Goal: Communication & Community: Answer question/provide support

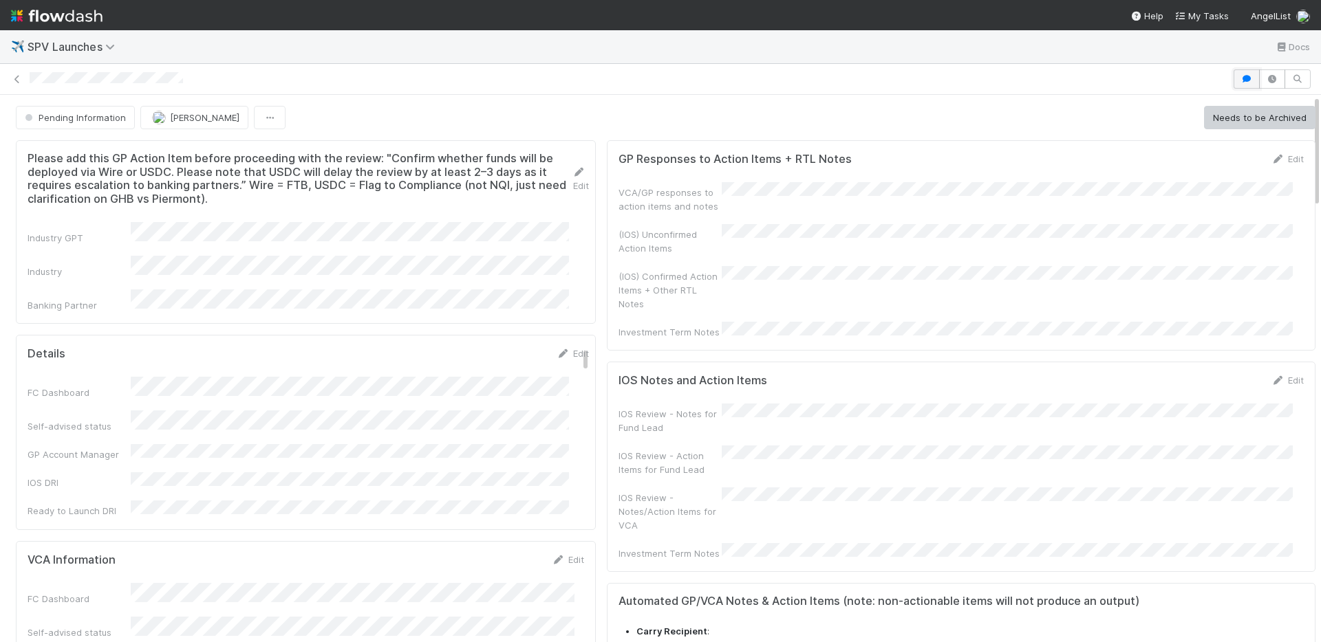
click at [1241, 76] on icon "button" at bounding box center [1246, 79] width 14 height 8
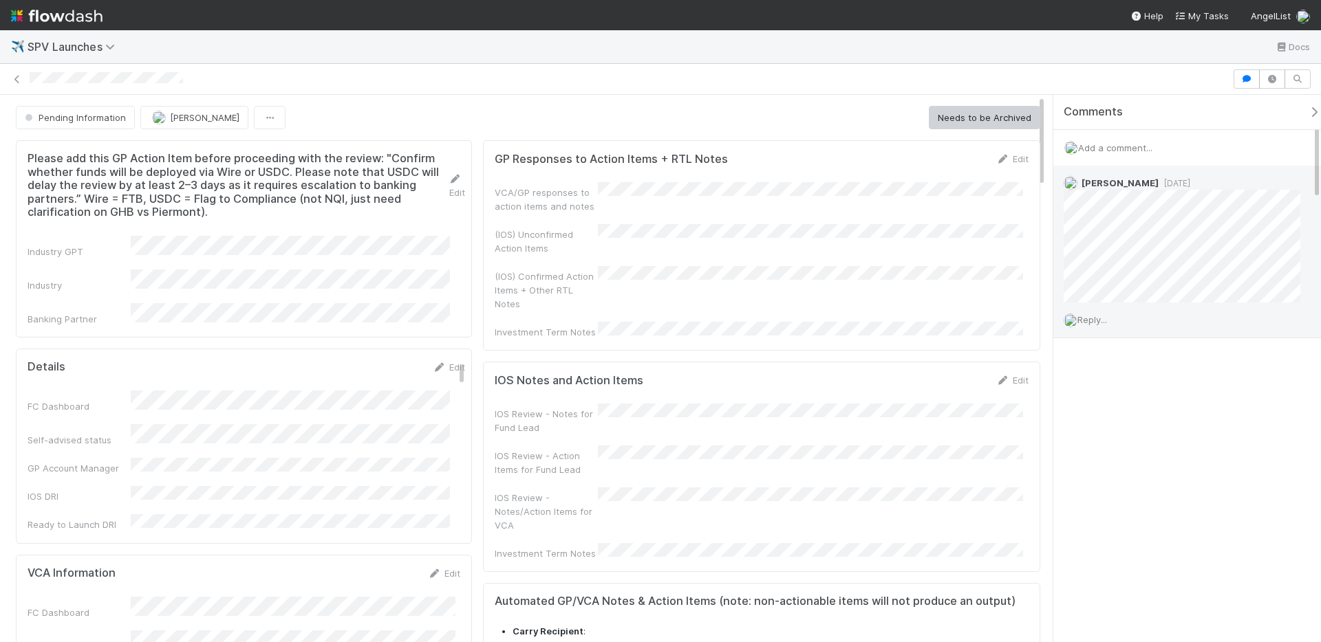
click at [1106, 318] on span "Reply..." at bounding box center [1092, 319] width 30 height 11
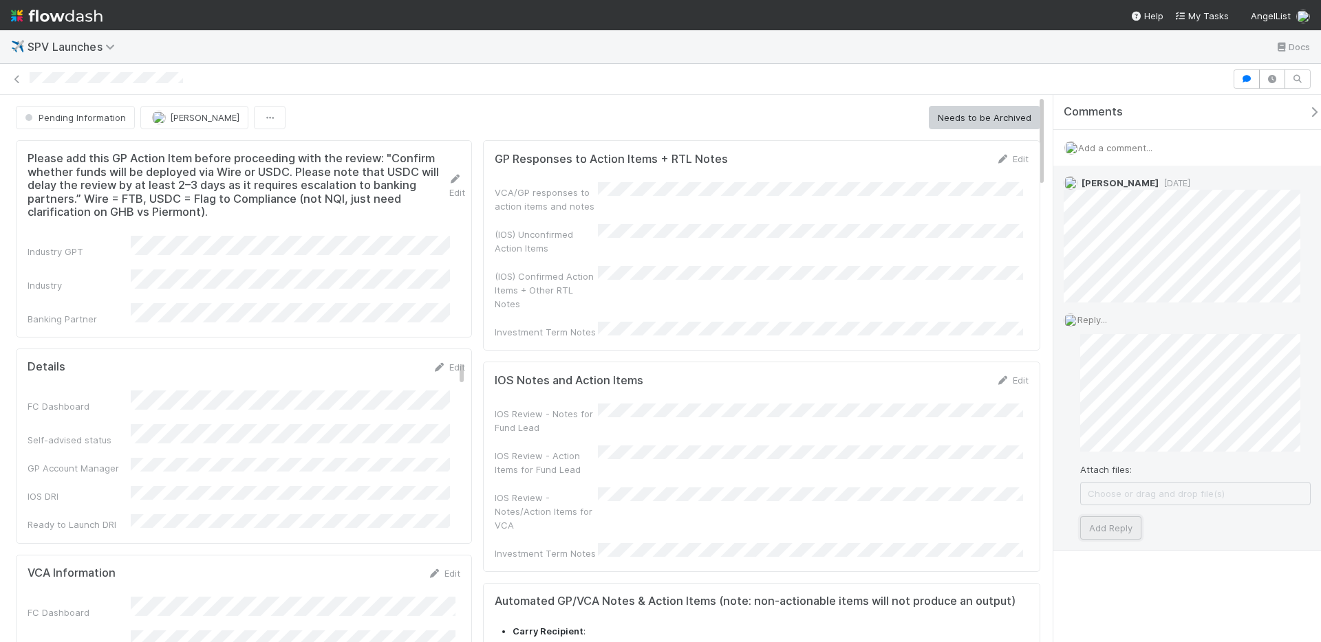
click at [1140, 523] on button "Add Reply" at bounding box center [1110, 528] width 61 height 23
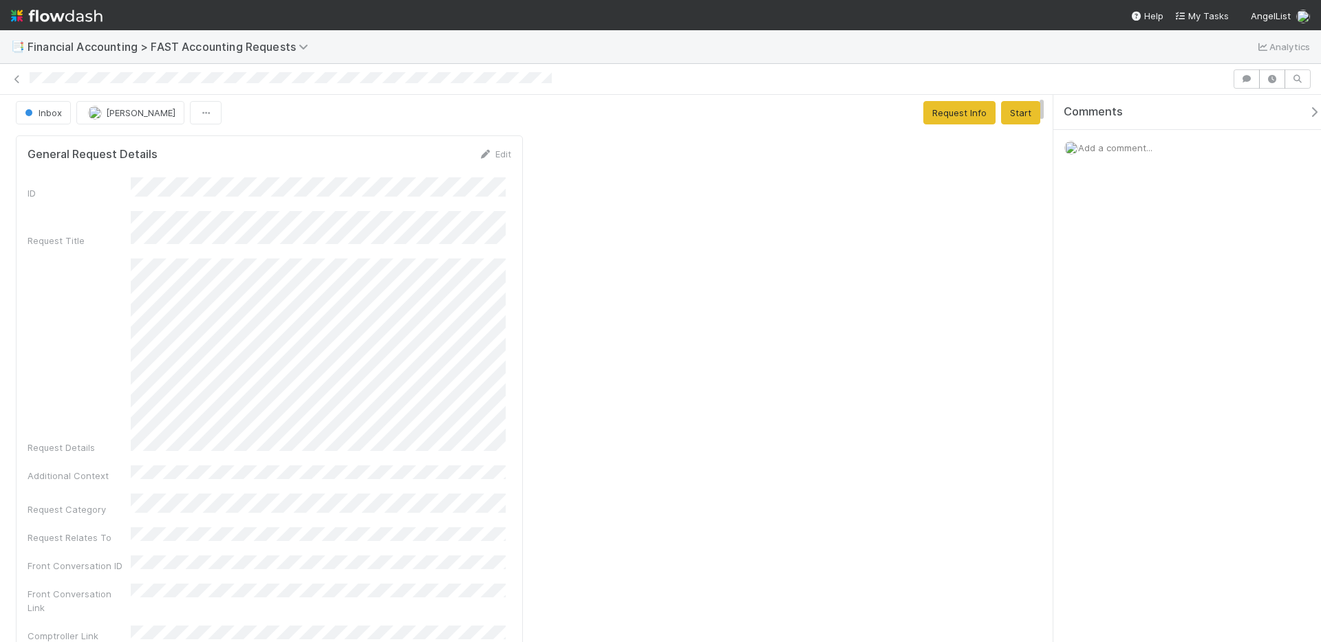
scroll to position [16, 0]
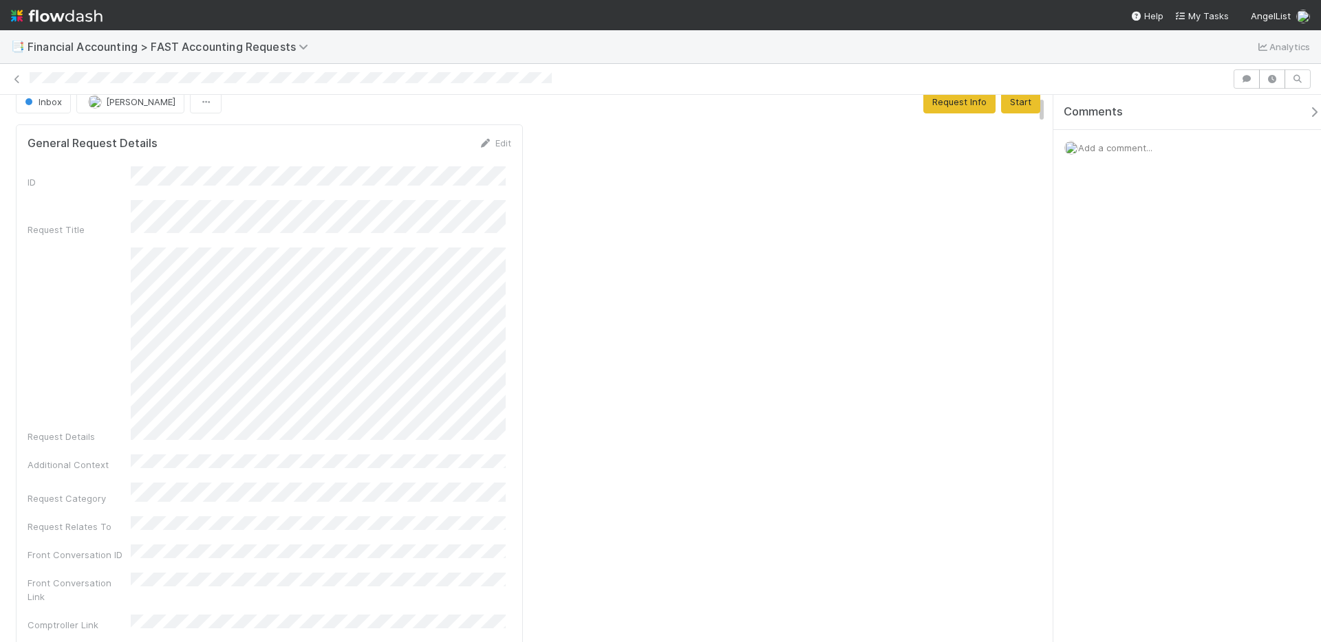
click at [1105, 390] on div "Comments Add a comment..." at bounding box center [1187, 368] width 268 height 547
